Goal: Transaction & Acquisition: Purchase product/service

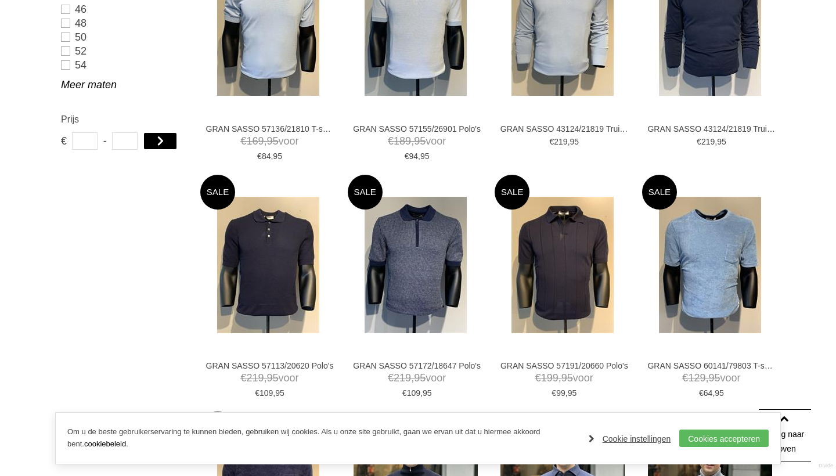
scroll to position [586, 0]
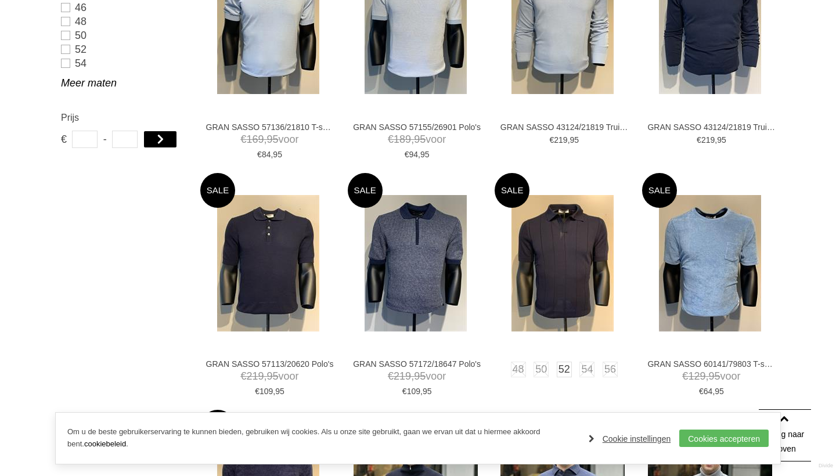
click at [536, 243] on img at bounding box center [563, 263] width 102 height 137
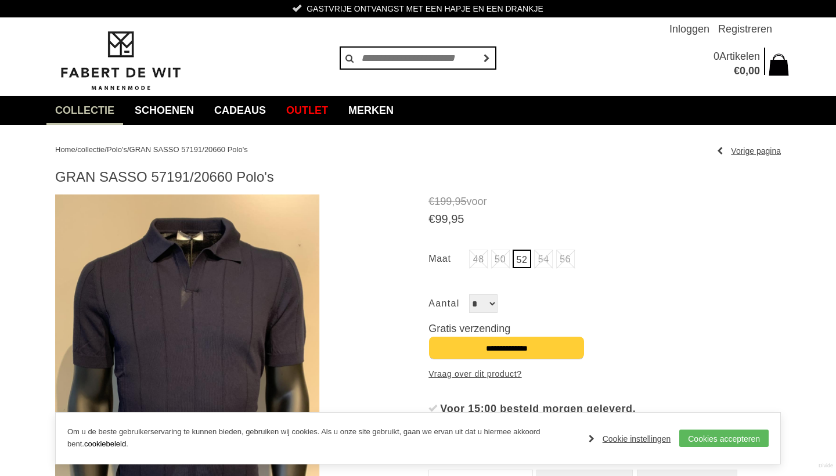
click at [268, 291] on img at bounding box center [187, 371] width 264 height 353
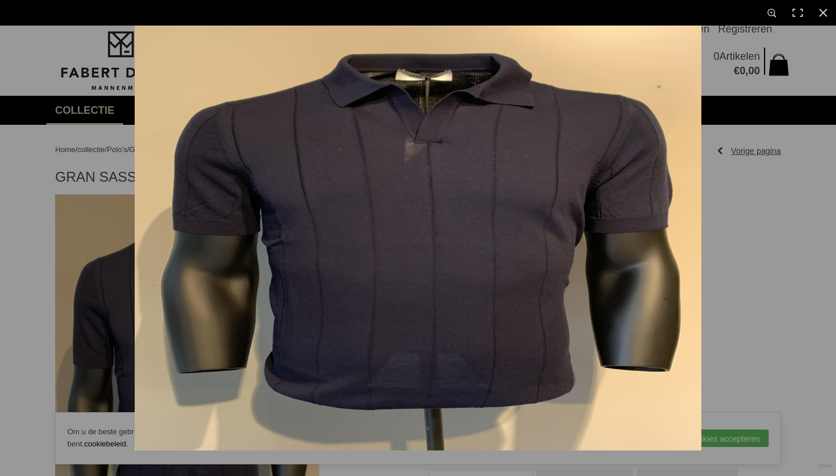
click at [320, 247] on img at bounding box center [418, 238] width 567 height 425
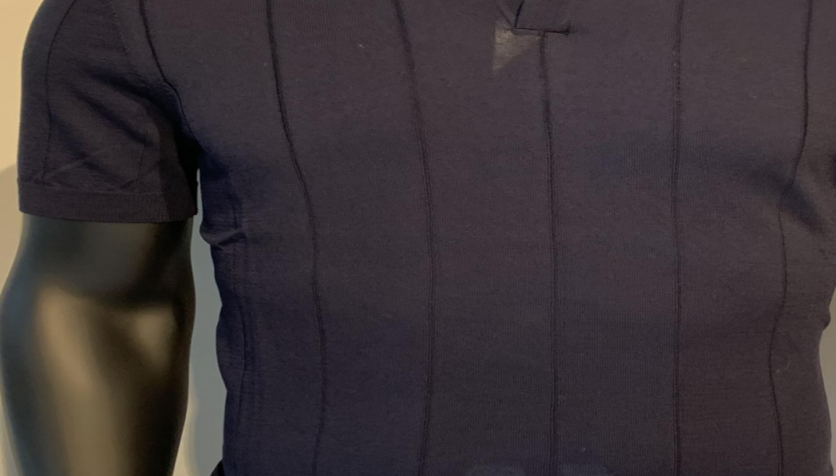
click at [320, 247] on img at bounding box center [521, 228] width 1162 height 871
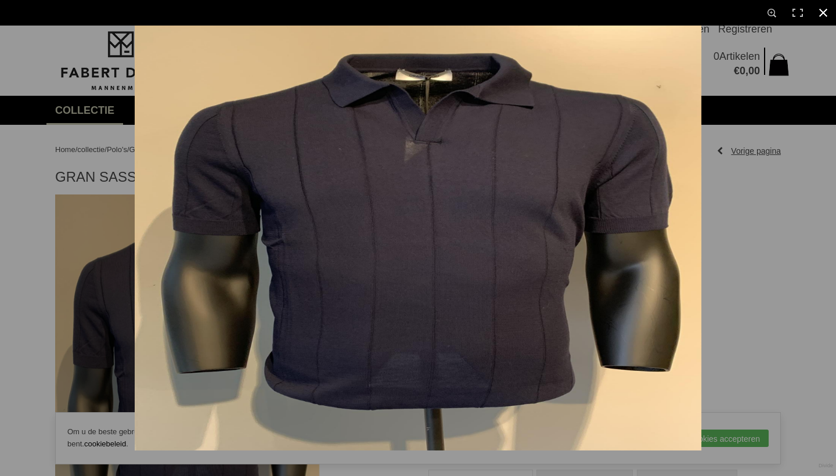
click at [117, 237] on div at bounding box center [418, 238] width 836 height 476
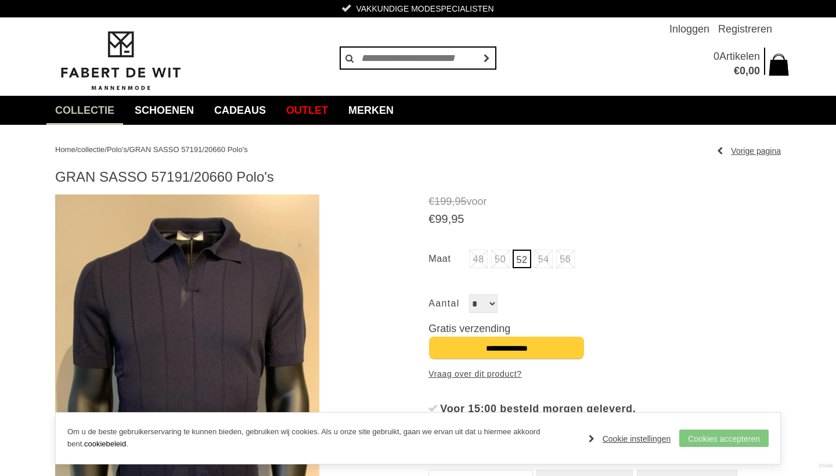
click at [694, 436] on link "Cookies accepteren" at bounding box center [724, 438] width 89 height 17
